Goal: Information Seeking & Learning: Learn about a topic

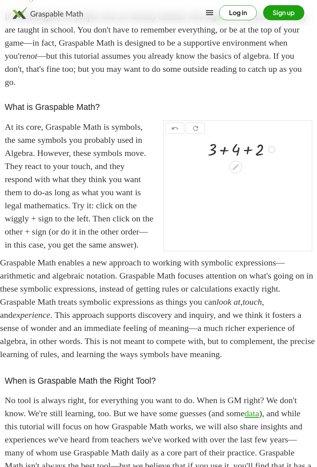
scroll to position [129, 0]
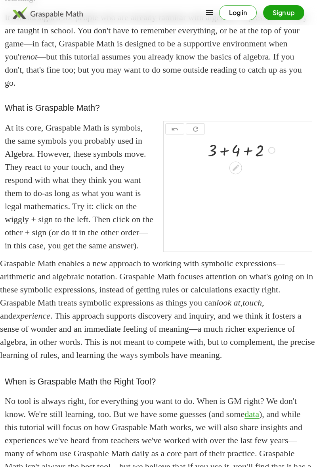
click at [240, 172] on icon at bounding box center [236, 168] width 8 height 8
click at [242, 174] on div at bounding box center [239, 167] width 6 height 15
click at [235, 172] on icon at bounding box center [236, 168] width 8 height 8
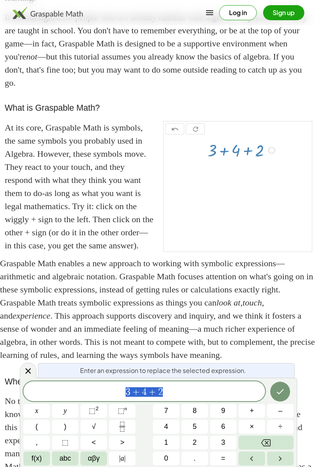
click at [186, 394] on span "3 + 4 + 2" at bounding box center [144, 392] width 242 height 11
click at [199, 429] on button "5" at bounding box center [195, 427] width 27 height 14
click at [225, 423] on span "6" at bounding box center [223, 426] width 4 height 11
click at [285, 391] on icon "Done" at bounding box center [281, 392] width 10 height 10
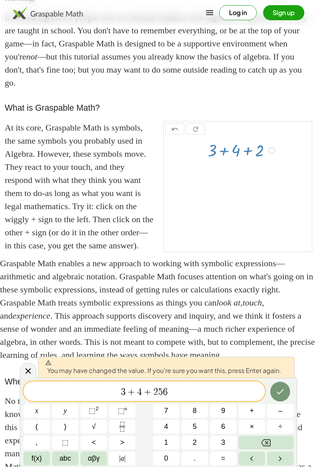
click at [287, 393] on button "Done" at bounding box center [281, 392] width 20 height 20
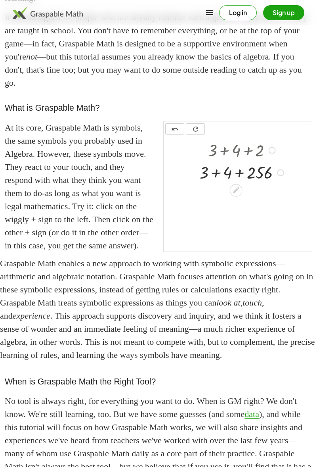
scroll to position [0, 0]
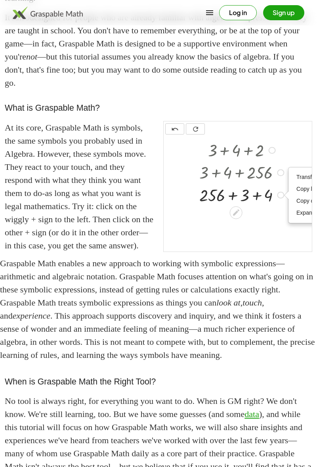
click at [236, 216] on icon at bounding box center [236, 213] width 6 height 6
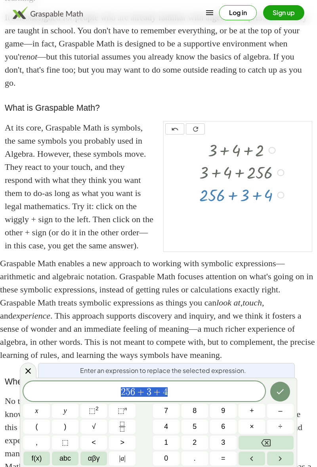
click at [279, 441] on button "Backspace" at bounding box center [266, 443] width 55 height 14
click at [283, 393] on icon "Done" at bounding box center [281, 392] width 10 height 10
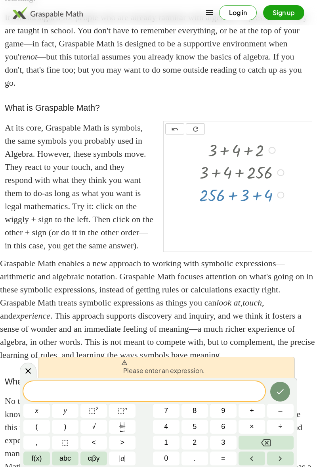
click at [288, 391] on button "Done" at bounding box center [281, 392] width 20 height 20
click at [286, 392] on button "Done" at bounding box center [281, 392] width 20 height 20
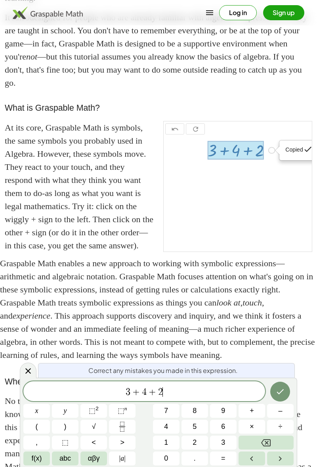
click at [277, 155] on div at bounding box center [277, 150] width 4 height 9
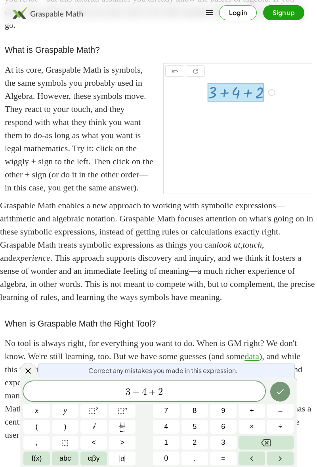
scroll to position [187, 0]
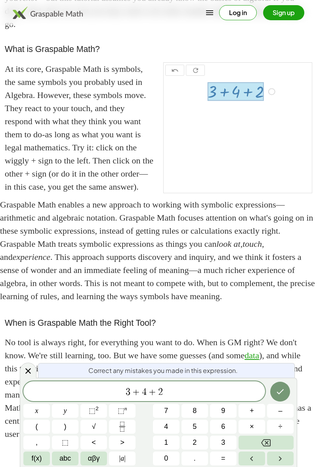
click at [282, 394] on icon "Done" at bounding box center [280, 391] width 7 height 5
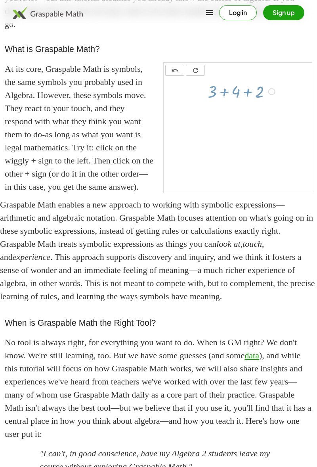
click at [282, 418] on p "No tool is always right, for everything you want to do. When is GM right? We do…" at bounding box center [159, 388] width 308 height 105
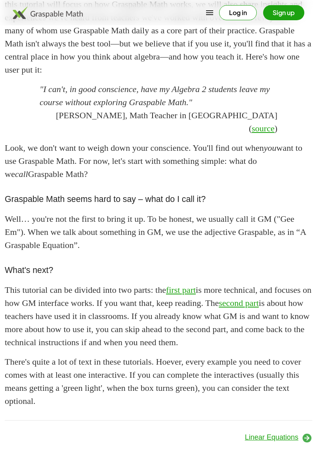
scroll to position [605, 0]
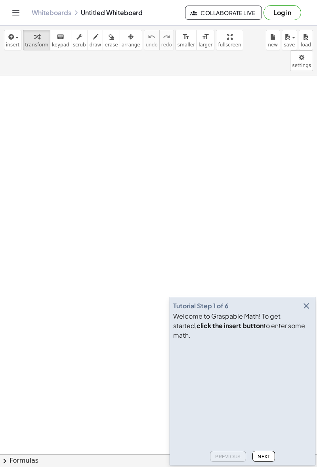
click at [302, 312] on button "button" at bounding box center [306, 305] width 11 height 11
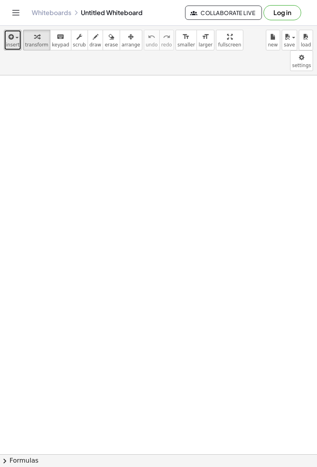
click at [16, 37] on span "button" at bounding box center [16, 38] width 3 height 2
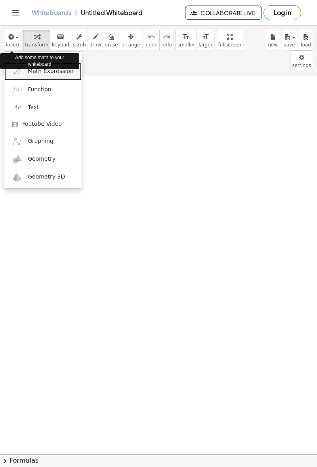
click at [24, 73] on link "Math Expression" at bounding box center [42, 72] width 77 height 18
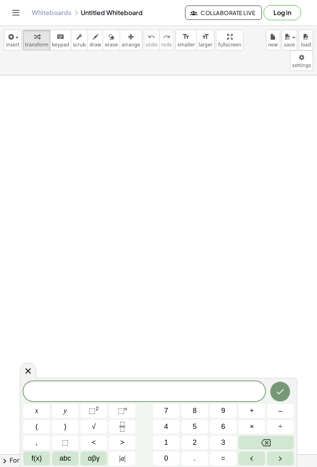
click at [32, 408] on button "x" at bounding box center [36, 411] width 27 height 14
click at [58, 410] on button "y" at bounding box center [65, 411] width 27 height 14
click at [228, 461] on button "=" at bounding box center [223, 459] width 27 height 14
click at [171, 456] on button "0" at bounding box center [166, 459] width 27 height 14
click at [284, 391] on icon "Done" at bounding box center [281, 392] width 10 height 10
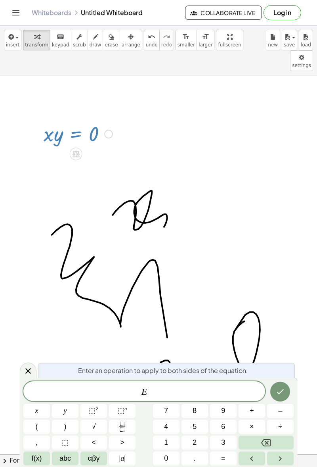
click at [74, 150] on icon at bounding box center [76, 154] width 8 height 8
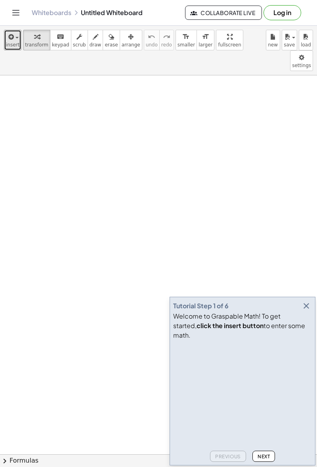
click at [11, 43] on span "insert" at bounding box center [12, 45] width 13 height 6
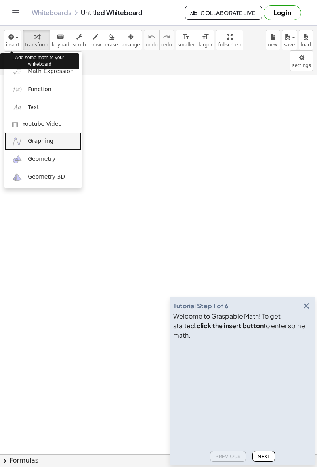
click at [60, 140] on link "Graphing" at bounding box center [42, 141] width 77 height 18
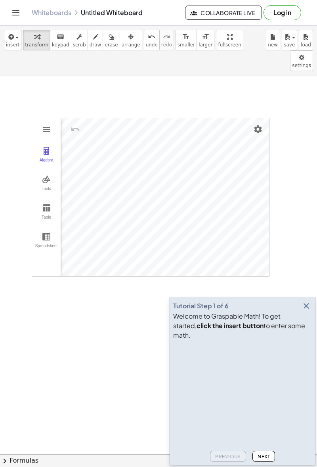
click at [45, 146] on img "Graphing Calculator" at bounding box center [47, 151] width 10 height 10
click at [71, 168] on div "Input…" at bounding box center [80, 163] width 39 height 93
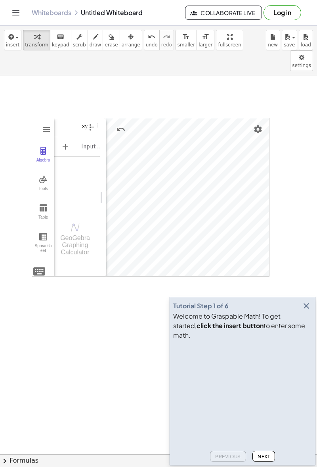
click at [87, 123] on img "Options" at bounding box center [91, 128] width 10 height 10
click at [68, 118] on div "Algebra" at bounding box center [65, 127] width 23 height 19
click at [86, 123] on img "Options" at bounding box center [91, 128] width 10 height 10
click at [87, 123] on img "Options" at bounding box center [91, 128] width 10 height 10
click at [100, 148] on li "Delete" at bounding box center [127, 154] width 83 height 13
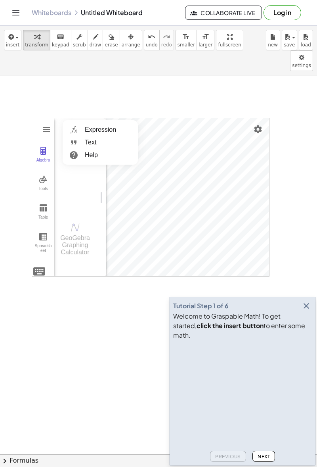
scroll to position [5, 0]
click at [79, 123] on img "Graphing Calculator" at bounding box center [74, 129] width 14 height 13
type textarea "*"
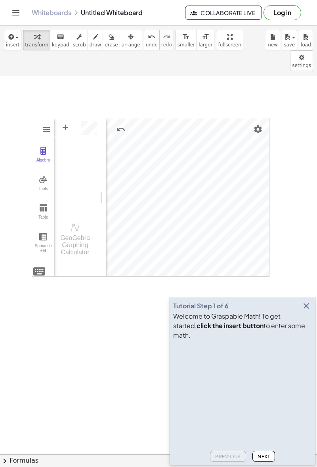
click at [43, 175] on img "Graphing Calculator" at bounding box center [43, 180] width 10 height 10
click at [39, 232] on img "Graphing Calculator" at bounding box center [43, 237] width 10 height 10
click at [45, 125] on img "Graphing Calculator" at bounding box center [47, 130] width 10 height 10
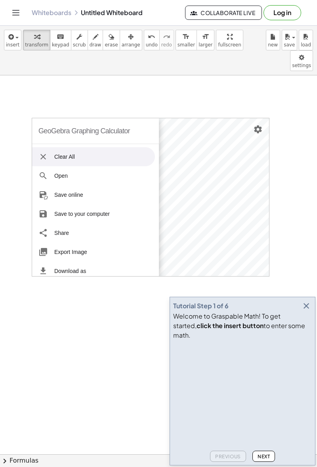
click at [44, 152] on img "Graphing Calculator" at bounding box center [43, 157] width 10 height 10
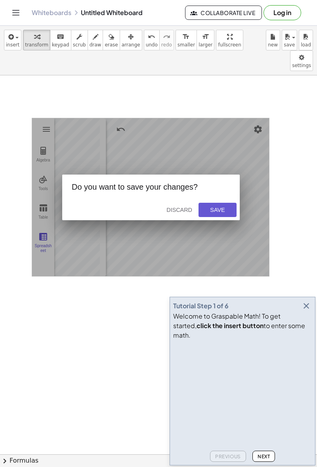
click at [226, 207] on div "Save" at bounding box center [217, 210] width 25 height 6
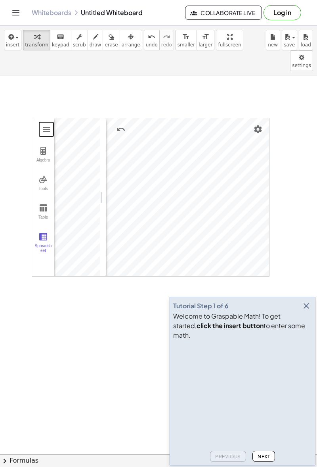
click at [44, 122] on button "Graphing Calculator" at bounding box center [46, 129] width 14 height 14
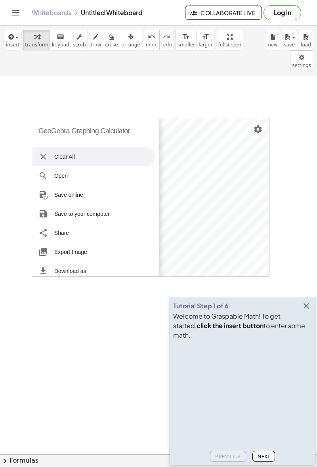
click at [48, 152] on img "Graphing Calculator" at bounding box center [43, 157] width 10 height 10
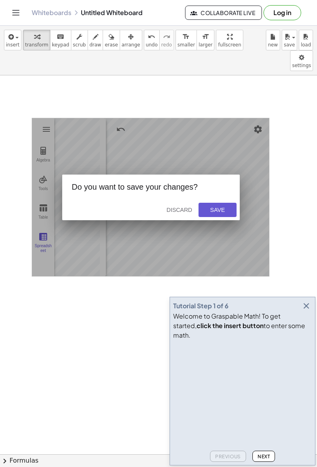
click at [182, 203] on button "Discard" at bounding box center [180, 210] width 32 height 14
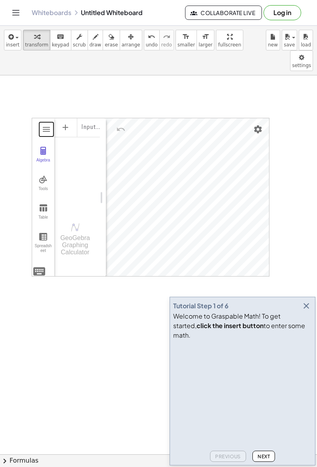
click at [40, 122] on button "Graphing Calculator" at bounding box center [46, 129] width 14 height 14
click at [77, 136] on img "Graphing Calculator" at bounding box center [74, 142] width 14 height 13
click at [75, 123] on img "Graphing Calculator" at bounding box center [74, 129] width 14 height 13
type textarea "***"
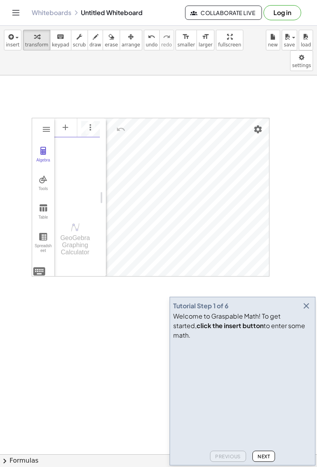
scroll to position [0, 0]
type textarea "****"
click at [77, 143] on div "Input… ****" at bounding box center [77, 164] width 46 height 94
click at [87, 123] on img "Options" at bounding box center [91, 128] width 10 height 10
click at [97, 135] on li "Delete" at bounding box center [127, 141] width 83 height 13
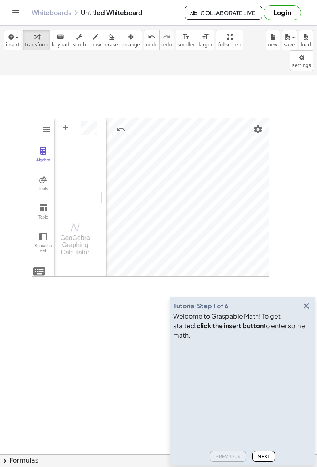
click at [260, 125] on img "Settings" at bounding box center [259, 130] width 10 height 10
click at [36, 118] on div "Algebra Tools Table Spreadsheet" at bounding box center [43, 197] width 22 height 159
click at [35, 118] on div "Algebra Tools Table Spreadsheet" at bounding box center [43, 197] width 22 height 159
click at [36, 123] on div "Show / Hide Object" at bounding box center [32, 127] width 8 height 8
click at [90, 123] on img "Options" at bounding box center [91, 128] width 10 height 10
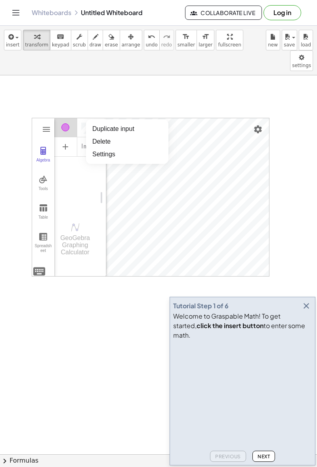
click at [98, 135] on li "Delete" at bounding box center [127, 141] width 83 height 13
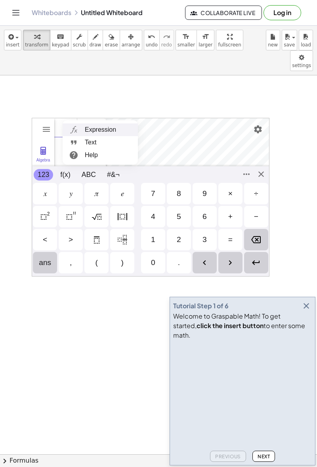
scroll to position [5, 0]
click at [39, 122] on button "Graphing Calculator" at bounding box center [46, 129] width 14 height 14
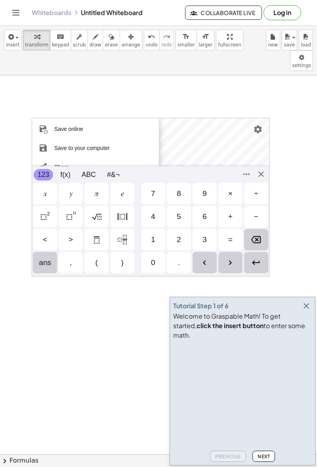
scroll to position [0, 0]
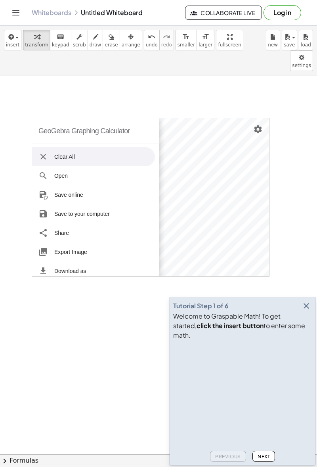
click at [45, 147] on li "Clear All" at bounding box center [93, 156] width 123 height 19
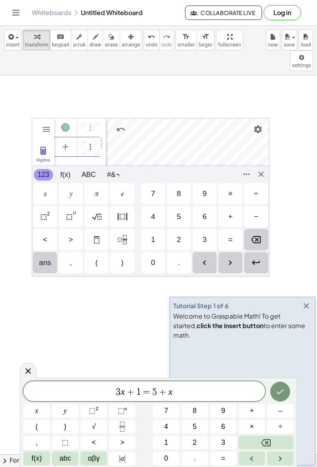
scroll to position [8, 0]
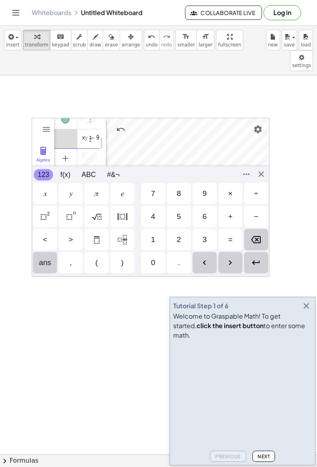
click at [63, 129] on div "Algebra" at bounding box center [65, 138] width 23 height 19
click at [62, 129] on div "Algebra" at bounding box center [65, 138] width 23 height 19
click at [75, 129] on div "Algebra" at bounding box center [65, 138] width 23 height 19
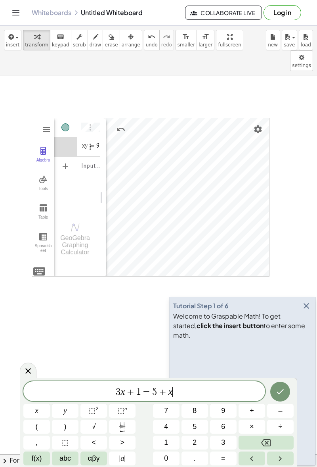
click at [88, 142] on img "Options" at bounding box center [91, 147] width 10 height 10
click at [94, 142] on li "Create slider" at bounding box center [127, 148] width 83 height 13
click at [90, 155] on img "Play" at bounding box center [91, 160] width 10 height 10
type input "****"
click at [92, 155] on img "Play" at bounding box center [91, 160] width 10 height 10
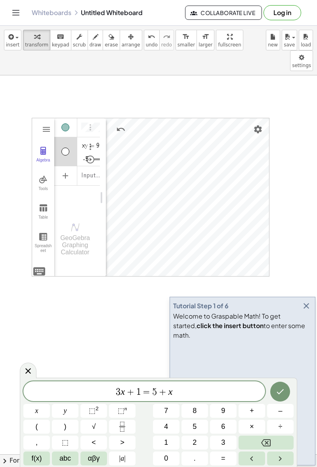
click at [64, 148] on div "Algebra" at bounding box center [66, 152] width 8 height 8
click at [63, 148] on div "Algebra" at bounding box center [66, 152] width 8 height 8
click at [90, 142] on img "Options" at bounding box center [91, 147] width 10 height 10
click at [100, 142] on li "Remove slider" at bounding box center [127, 148] width 83 height 13
click at [66, 137] on div "Algebra" at bounding box center [65, 146] width 23 height 19
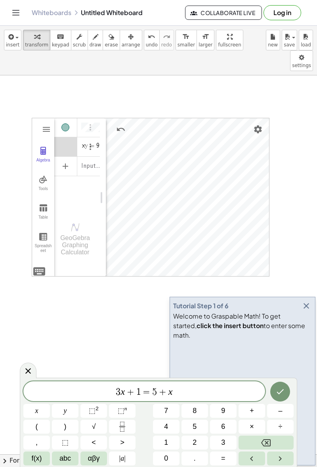
click at [87, 142] on img "Options" at bounding box center [91, 147] width 10 height 10
click at [102, 155] on li "Duplicate input" at bounding box center [127, 161] width 83 height 13
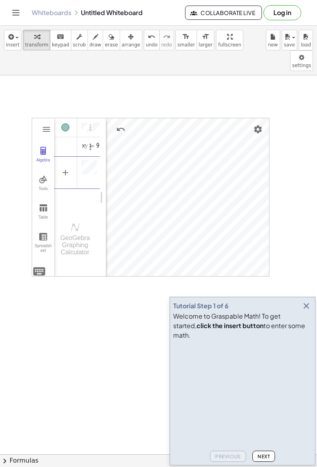
click at [61, 137] on div "Algebra" at bounding box center [65, 146] width 23 height 19
click at [74, 162] on img "Graphing Calculator" at bounding box center [74, 168] width 14 height 13
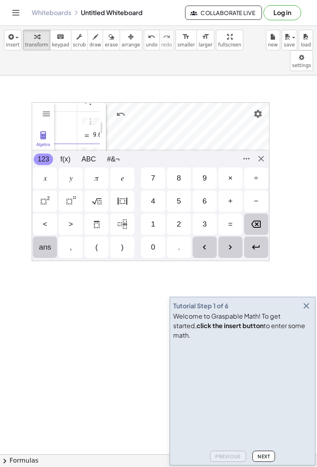
scroll to position [29, 0]
click at [91, 113] on div "Algebra" at bounding box center [93, 129] width 14 height 32
click at [87, 135] on img "Algebra" at bounding box center [87, 140] width 10 height 10
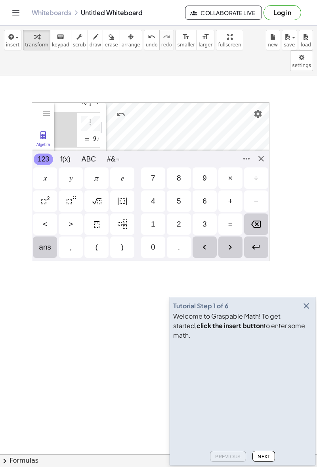
click at [87, 117] on img "Options" at bounding box center [91, 122] width 10 height 10
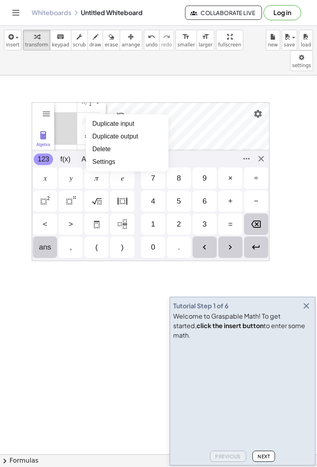
click at [100, 143] on li "Delete" at bounding box center [127, 149] width 83 height 13
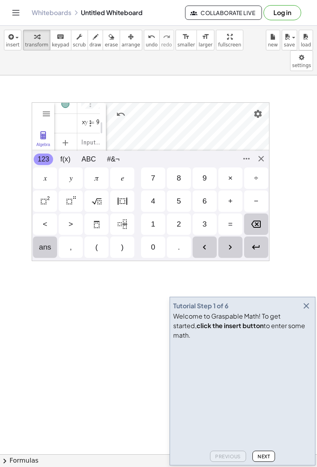
scroll to position [1, 0]
click at [87, 127] on img "Options" at bounding box center [91, 132] width 10 height 10
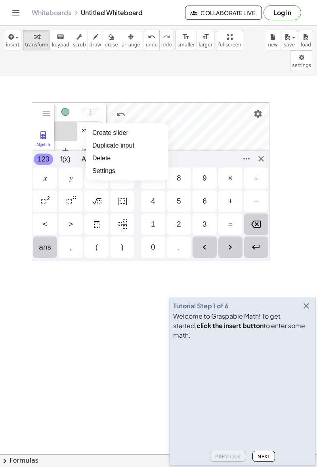
click at [99, 152] on li "Delete" at bounding box center [127, 158] width 83 height 13
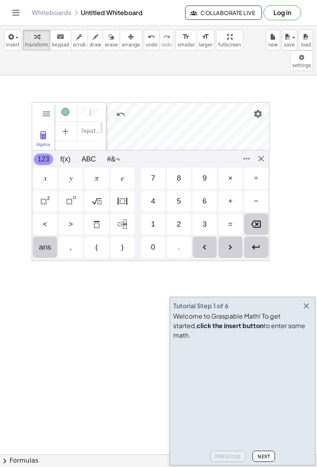
click at [86, 107] on img "Options" at bounding box center [91, 112] width 10 height 10
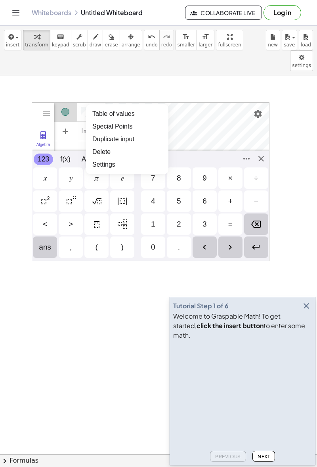
click at [99, 146] on li "Delete" at bounding box center [127, 152] width 83 height 13
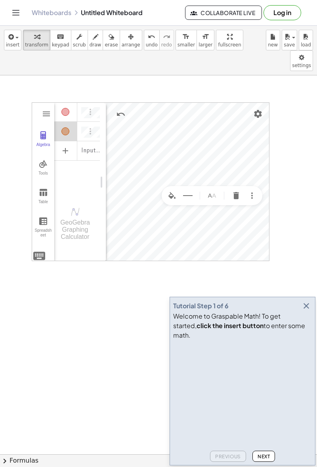
click at [253, 191] on img "More" at bounding box center [253, 196] width 10 height 10
click at [248, 227] on div "Show trace" at bounding box center [233, 233] width 32 height 13
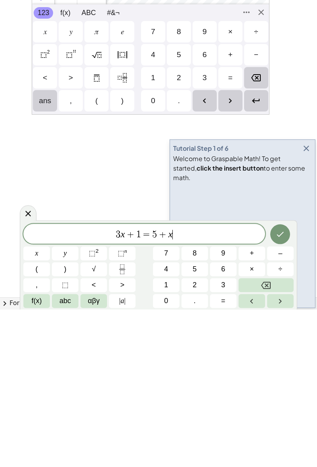
scroll to position [0, 0]
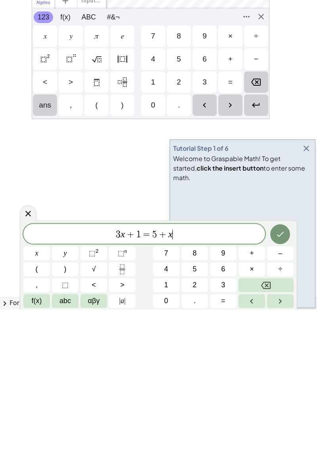
click at [308, 311] on icon "button" at bounding box center [307, 306] width 10 height 10
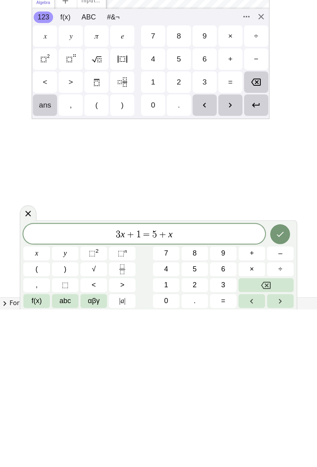
click at [27, 367] on icon at bounding box center [28, 371] width 10 height 10
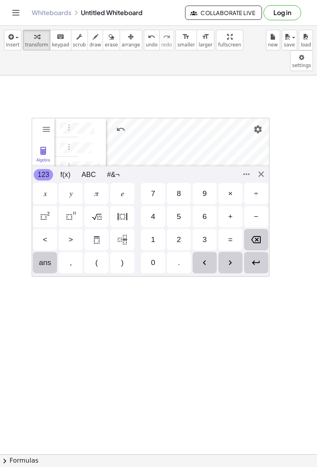
scroll to position [25, 3]
click at [74, 134] on img "Options" at bounding box center [69, 139] width 10 height 10
click at [59, 129] on div "Algebra" at bounding box center [49, 138] width 23 height 19
click at [82, 129] on div "Algebra" at bounding box center [77, 138] width 14 height 19
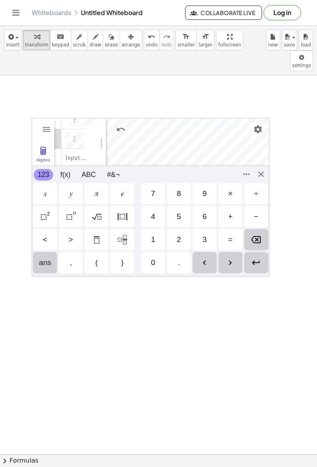
scroll to position [0, 0]
click at [91, 118] on div "Input… **** GeoGebra Graphing Calculator" at bounding box center [77, 143] width 46 height 50
click at [72, 133] on img "Options" at bounding box center [75, 138] width 10 height 10
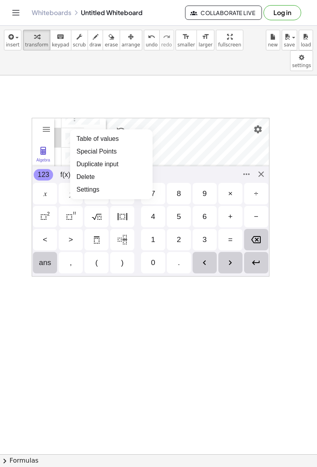
click at [82, 171] on li "Delete" at bounding box center [111, 177] width 83 height 13
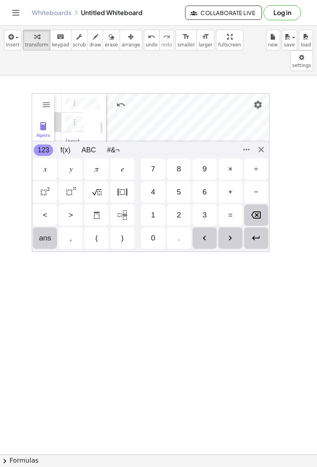
scroll to position [0, 0]
click at [71, 117] on img "Options" at bounding box center [75, 122] width 10 height 10
click at [82, 130] on li "Delete" at bounding box center [111, 136] width 83 height 13
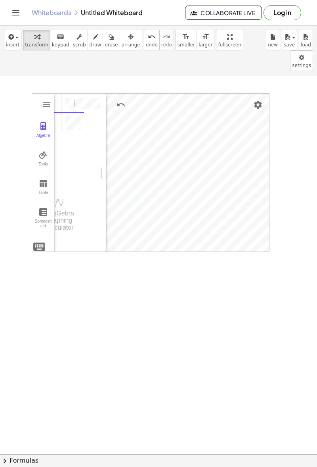
type textarea "**********"
click at [83, 113] on div "Algebra" at bounding box center [77, 122] width 14 height 19
click at [74, 117] on img "Options" at bounding box center [75, 122] width 10 height 10
click at [57, 113] on div "Algebra" at bounding box center [49, 122] width 23 height 19
click at [83, 113] on div "Algebra" at bounding box center [77, 122] width 14 height 19
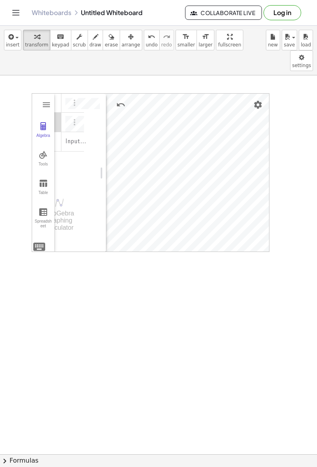
click at [60, 113] on div "Algebra" at bounding box center [49, 122] width 23 height 19
click at [81, 113] on div "Algebra" at bounding box center [77, 122] width 14 height 19
click at [71, 117] on img "Options" at bounding box center [75, 122] width 10 height 10
click at [60, 113] on div "Algebra" at bounding box center [49, 122] width 23 height 19
click at [34, 218] on div "Algebra Tools Table Spreadsheet" at bounding box center [43, 173] width 22 height 159
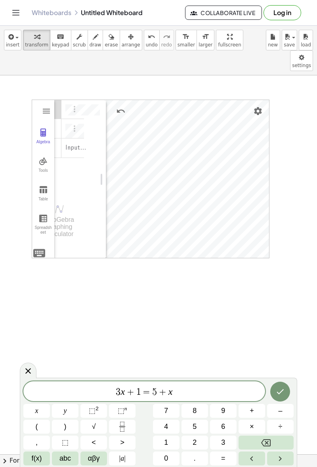
click at [29, 367] on icon at bounding box center [28, 371] width 10 height 10
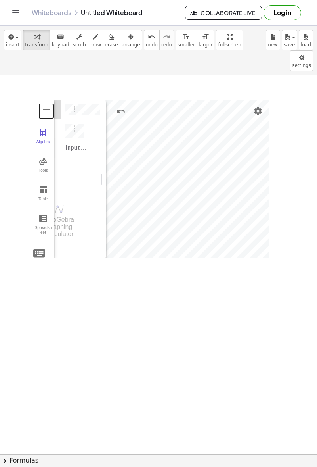
click at [40, 104] on button "Graphing Calculator" at bounding box center [46, 111] width 14 height 14
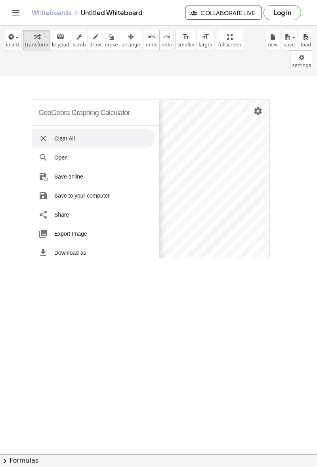
click at [48, 148] on li "Open" at bounding box center [93, 157] width 123 height 19
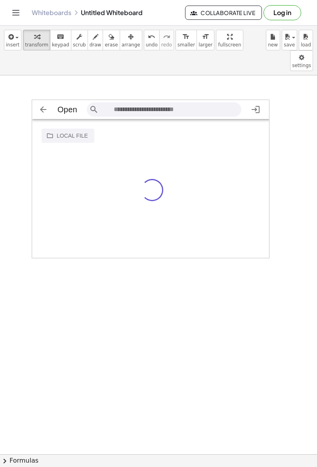
click at [34, 100] on div "Open Sign in" at bounding box center [151, 109] width 238 height 19
click at [40, 105] on img "Graphing Calculator" at bounding box center [43, 110] width 10 height 10
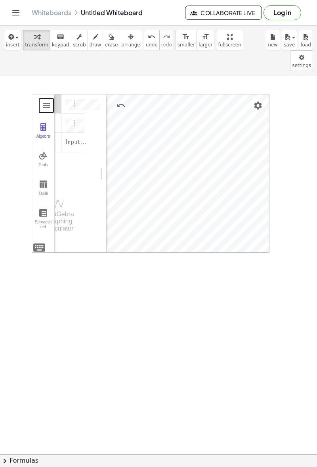
click at [41, 98] on button "Graphing Calculator" at bounding box center [46, 105] width 14 height 14
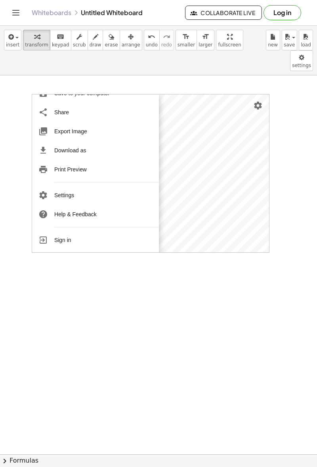
click at [55, 186] on li "Settings" at bounding box center [93, 195] width 123 height 19
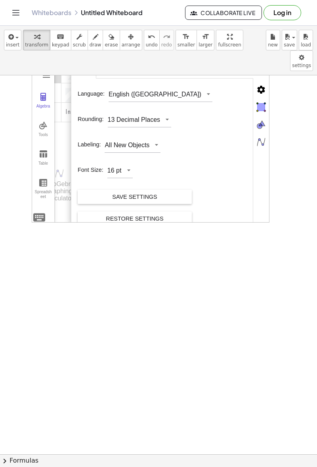
click at [264, 99] on img "Objects" at bounding box center [262, 107] width 16 height 16
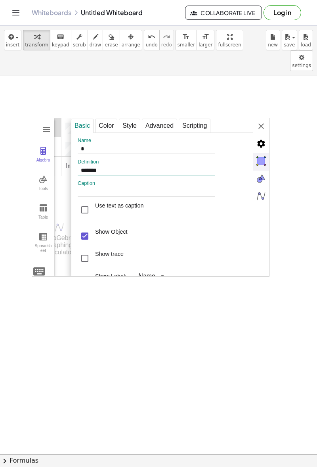
click at [100, 166] on input "*******" at bounding box center [147, 171] width 138 height 10
click at [91, 166] on input "*******" at bounding box center [147, 171] width 138 height 10
click at [81, 144] on input "*" at bounding box center [147, 149] width 138 height 10
click at [92, 144] on input "*" at bounding box center [147, 149] width 138 height 10
click at [263, 171] on img "Graphics" at bounding box center [262, 179] width 16 height 16
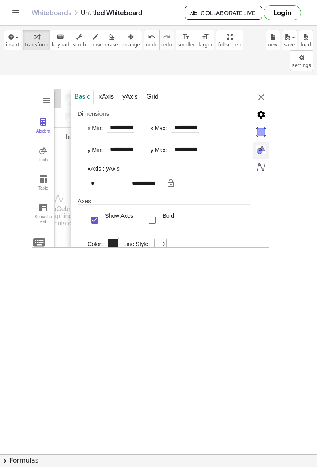
click at [266, 124] on img "Objects" at bounding box center [262, 132] width 16 height 16
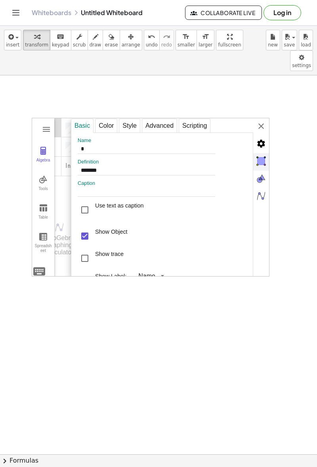
click at [115, 119] on div "Color" at bounding box center [106, 126] width 22 height 14
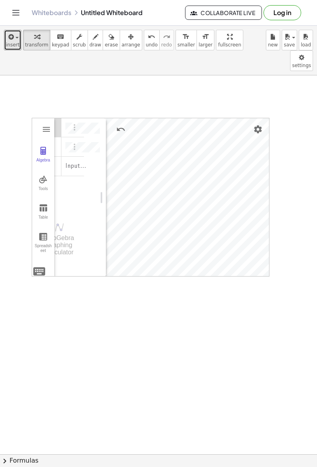
click at [10, 40] on icon "button" at bounding box center [10, 37] width 7 height 10
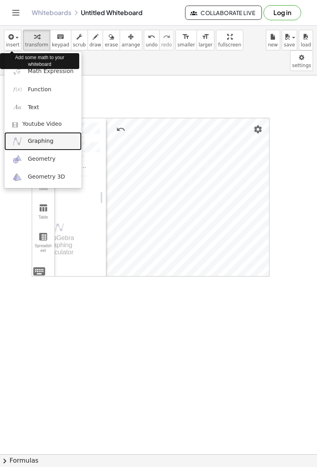
click at [20, 140] on img at bounding box center [17, 141] width 10 height 10
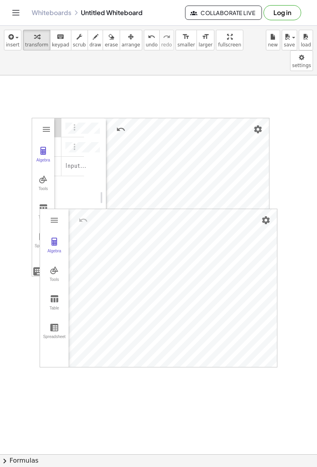
click at [254, 125] on img "Settings" at bounding box center [259, 130] width 10 height 10
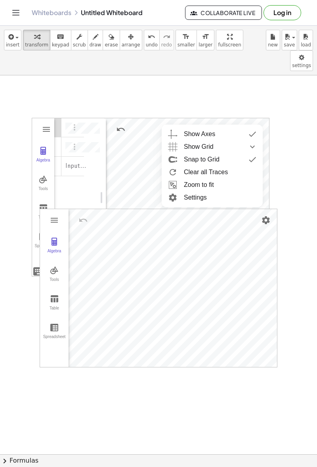
click at [232, 191] on li "Settings" at bounding box center [212, 197] width 101 height 13
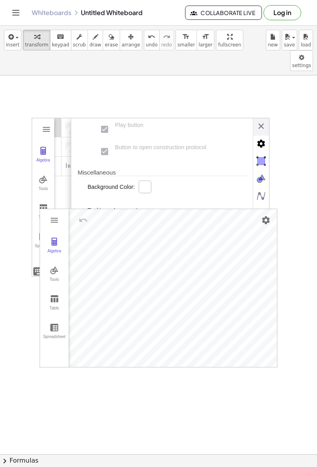
scroll to position [236, 0]
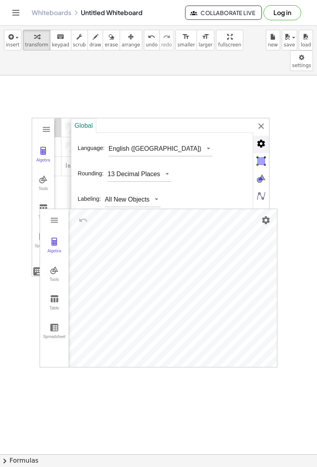
click at [263, 136] on img "Advanced" at bounding box center [262, 144] width 16 height 16
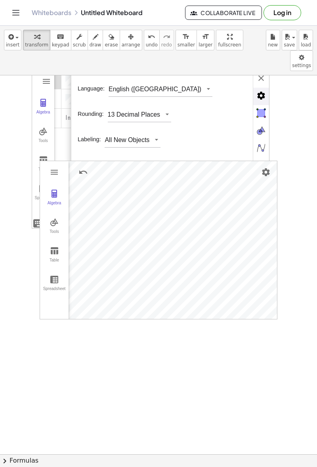
scroll to position [0, 0]
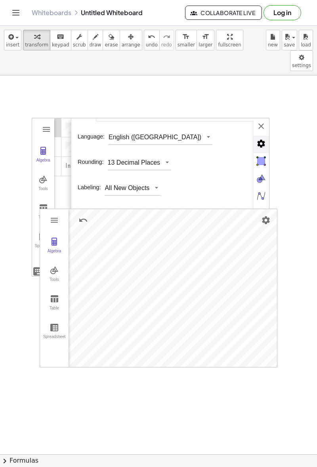
click at [263, 171] on img "Graphics" at bounding box center [262, 179] width 16 height 16
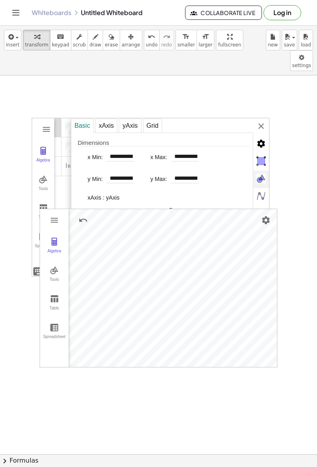
click at [263, 153] on img "Objects" at bounding box center [262, 161] width 16 height 16
click at [265, 171] on img "Graphics" at bounding box center [262, 179] width 16 height 16
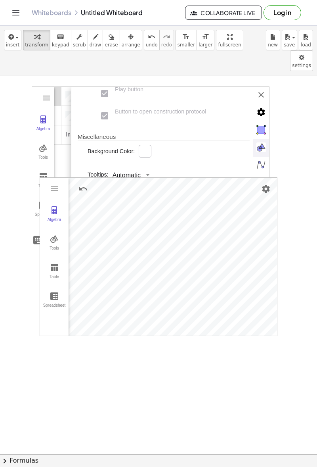
scroll to position [31, 0]
click at [53, 179] on div "Algebra Tools Table Spreadsheet" at bounding box center [54, 258] width 29 height 158
click at [79, 185] on img "Undo" at bounding box center [84, 190] width 10 height 10
click at [80, 185] on img "Undo" at bounding box center [84, 190] width 10 height 10
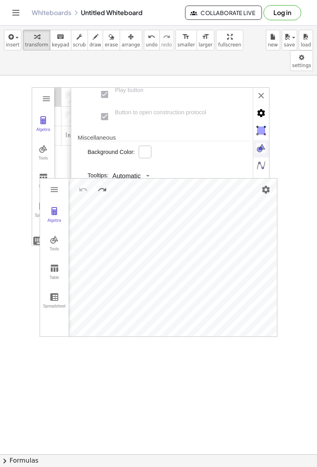
click at [79, 185] on img "Undo" at bounding box center [84, 190] width 10 height 10
click at [80, 185] on img "Undo" at bounding box center [84, 190] width 10 height 10
click at [79, 185] on img "Undo" at bounding box center [84, 190] width 10 height 10
click at [53, 206] on img "Graphing Calculator" at bounding box center [55, 211] width 10 height 10
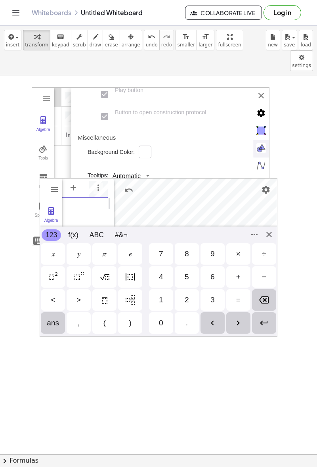
scroll to position [0, 0]
click at [79, 185] on div "Algebra" at bounding box center [85, 188] width 46 height 20
click at [56, 185] on img "Graphing Calculator" at bounding box center [55, 190] width 10 height 10
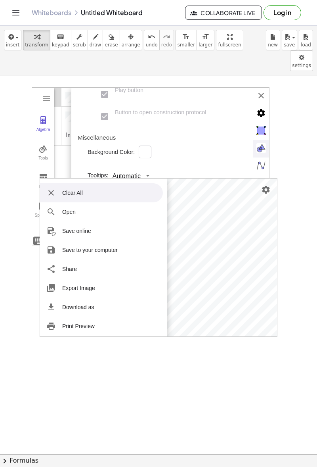
scroll to position [0, 0]
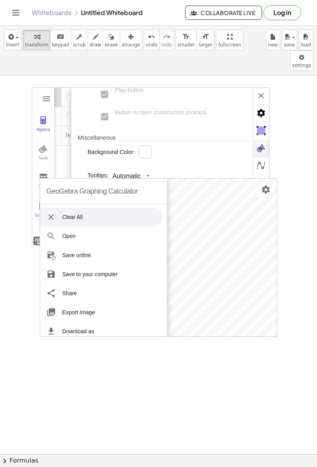
click at [55, 179] on div "GeoGebra Graphing Calculator" at bounding box center [92, 191] width 92 height 25
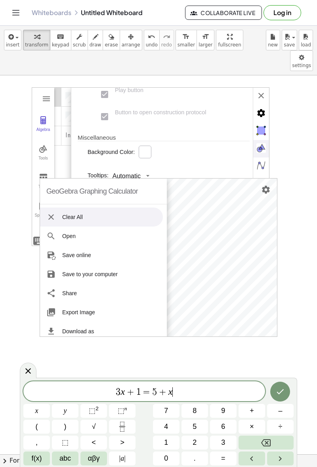
click at [265, 185] on img "Settings" at bounding box center [267, 190] width 10 height 10
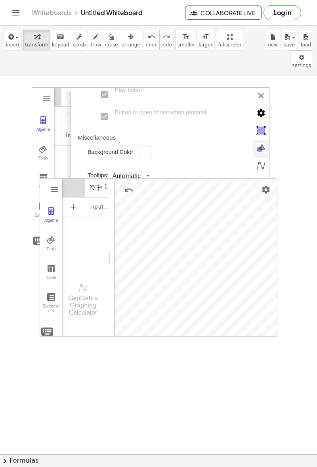
click at [83, 178] on div "Algebra" at bounding box center [73, 187] width 23 height 19
click at [94, 183] on img "Options" at bounding box center [99, 188] width 10 height 10
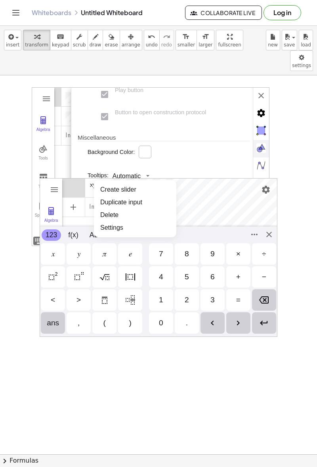
click at [67, 178] on div "Algebra" at bounding box center [73, 187] width 23 height 19
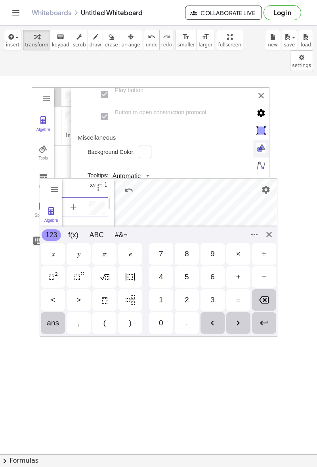
scroll to position [5, 0]
click at [94, 183] on img "Options" at bounding box center [99, 188] width 10 height 10
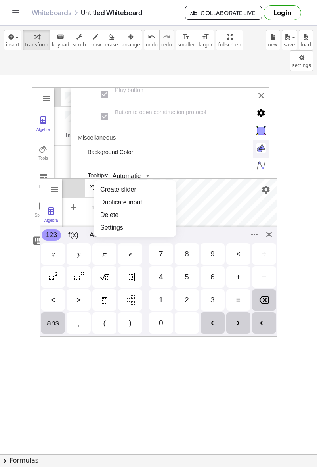
click at [75, 178] on div "Algebra" at bounding box center [73, 187] width 23 height 19
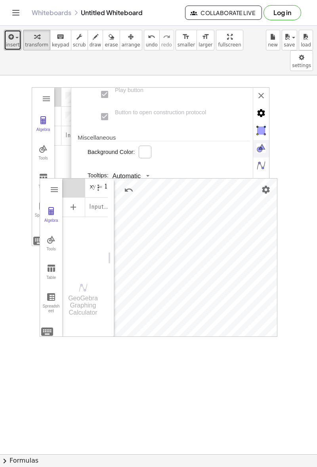
click at [15, 37] on span "button" at bounding box center [16, 38] width 3 height 2
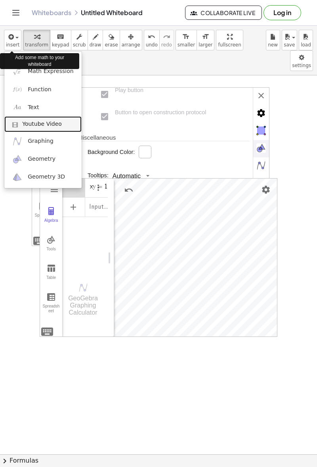
click at [21, 121] on link "Youtube Video" at bounding box center [42, 124] width 77 height 16
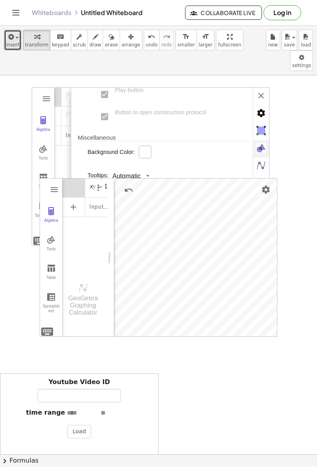
click at [10, 35] on icon "button" at bounding box center [10, 37] width 7 height 10
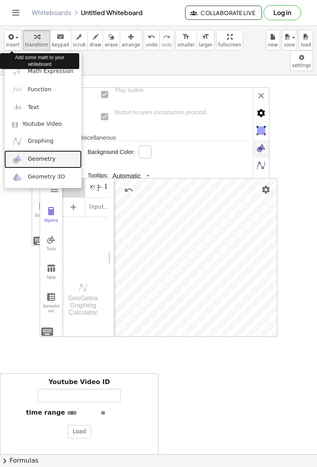
click at [23, 160] on link "Geometry" at bounding box center [42, 159] width 77 height 18
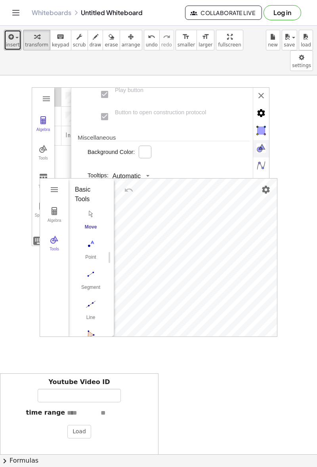
click at [11, 32] on icon "button" at bounding box center [10, 37] width 7 height 10
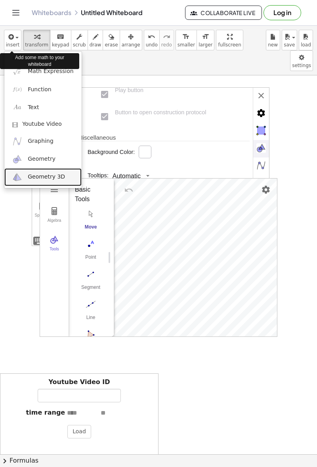
click at [26, 181] on link "Geometry 3D" at bounding box center [42, 177] width 77 height 18
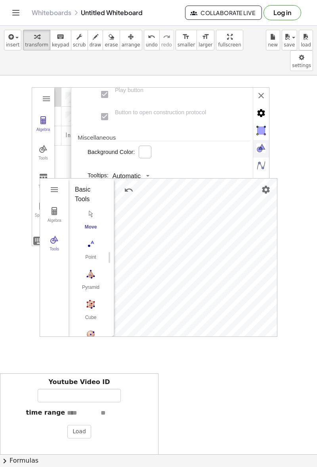
click at [98, 268] on img "Pyramid. Select a polygon for bottom, then select top point" at bounding box center [91, 274] width 32 height 13
click at [91, 268] on img "Pyramid. Select a polygon for bottom, then select top point" at bounding box center [91, 274] width 32 height 13
click at [97, 313] on button "Move. Drag or select object" at bounding box center [93, 322] width 19 height 19
click at [93, 207] on img "Pyramid. Select a polygon for bottom, then select top point" at bounding box center [91, 213] width 32 height 13
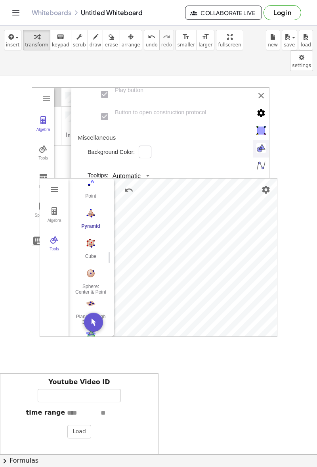
click at [54, 206] on img "3D Calculator" at bounding box center [55, 211] width 10 height 10
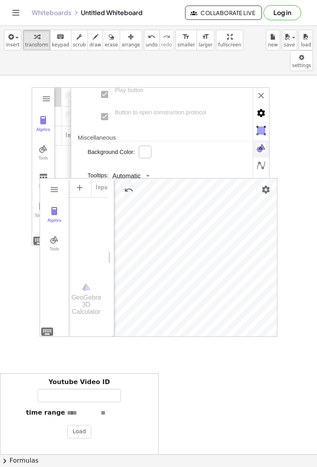
click at [50, 235] on img "3D Calculator" at bounding box center [55, 240] width 10 height 10
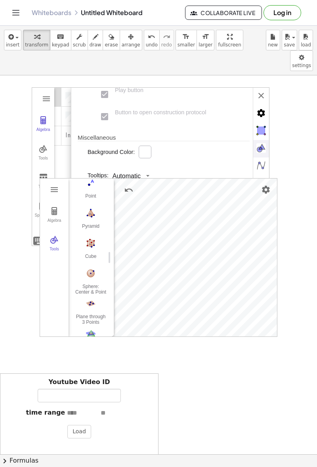
click at [50, 235] on img "3D Calculator" at bounding box center [55, 240] width 10 height 10
click at [50, 206] on img "3D Calculator" at bounding box center [55, 211] width 10 height 10
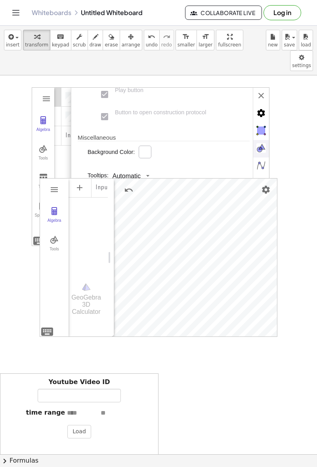
click at [50, 229] on button "Tools" at bounding box center [54, 243] width 29 height 29
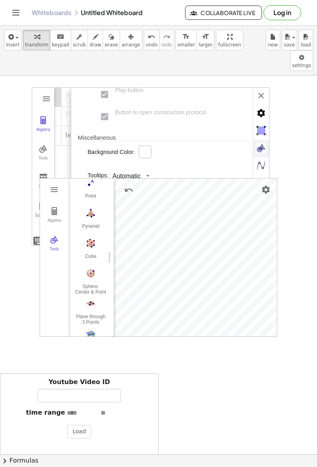
click at [88, 237] on img "Cube. Select two points or other corresponding objects" at bounding box center [91, 243] width 32 height 13
click at [92, 237] on img "Cube. Select two points or other corresponding objects" at bounding box center [91, 243] width 32 height 13
click at [88, 237] on img "Cube. Select two points or other corresponding objects" at bounding box center [91, 243] width 32 height 13
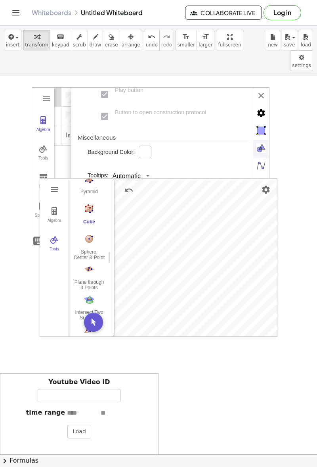
scroll to position [96, 2]
click at [100, 232] on img "Sphere: Center & Point. Select center point, then point on sphere" at bounding box center [89, 238] width 32 height 13
click at [99, 232] on img "Sphere: Center & Point. Select center point, then point on sphere" at bounding box center [89, 238] width 32 height 13
click at [84, 202] on img "Cube. Select two points or other corresponding objects" at bounding box center [89, 208] width 32 height 13
click at [85, 202] on img "Cube. Select two points or other corresponding objects" at bounding box center [89, 208] width 32 height 13
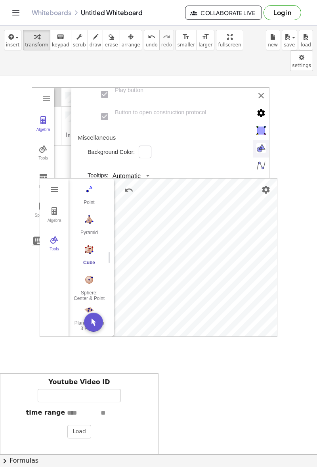
scroll to position [0, 2]
click at [91, 313] on img "Move. Drag or select object" at bounding box center [93, 322] width 19 height 19
